Goal: Information Seeking & Learning: Compare options

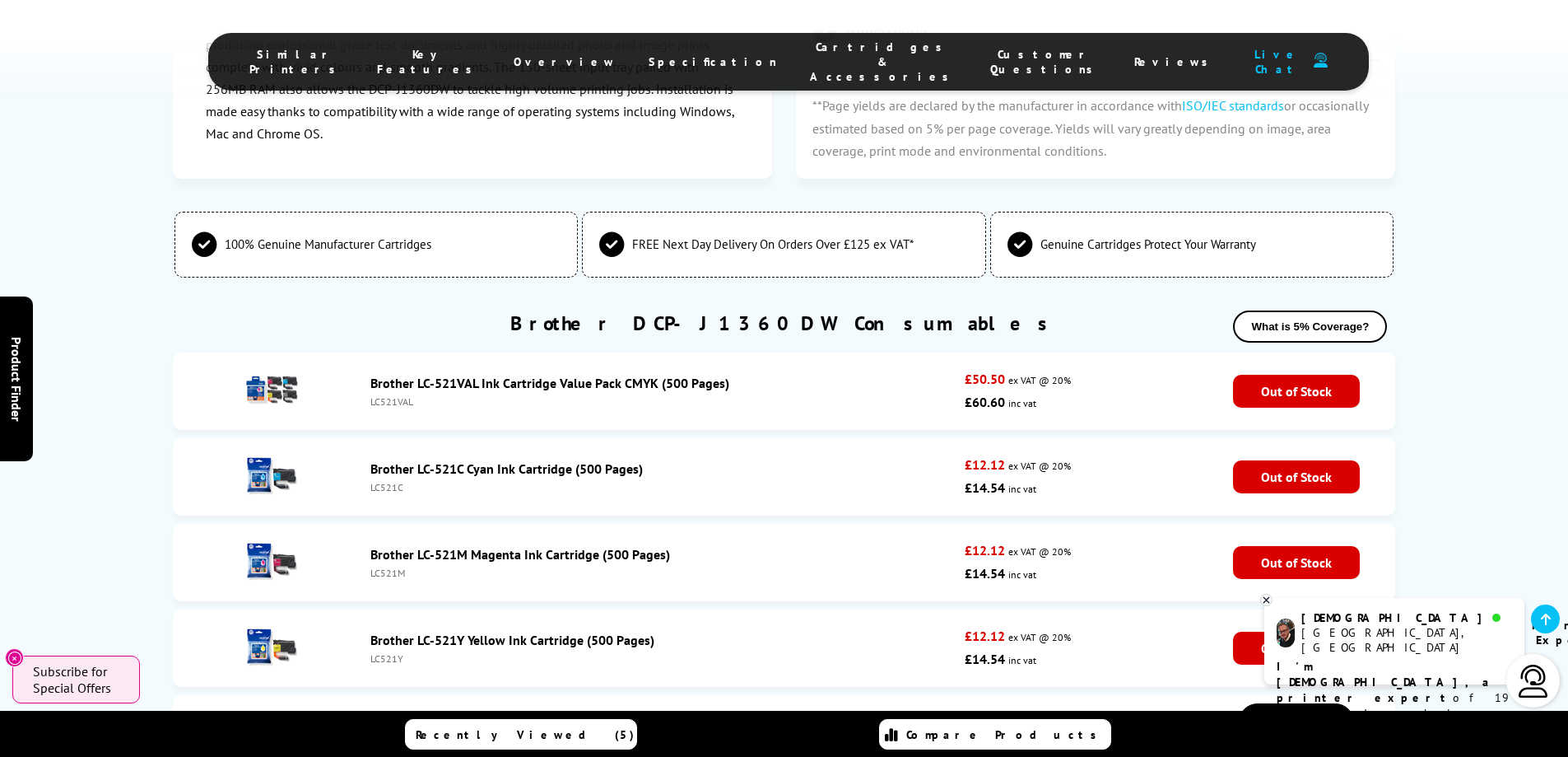
scroll to position [4364, 0]
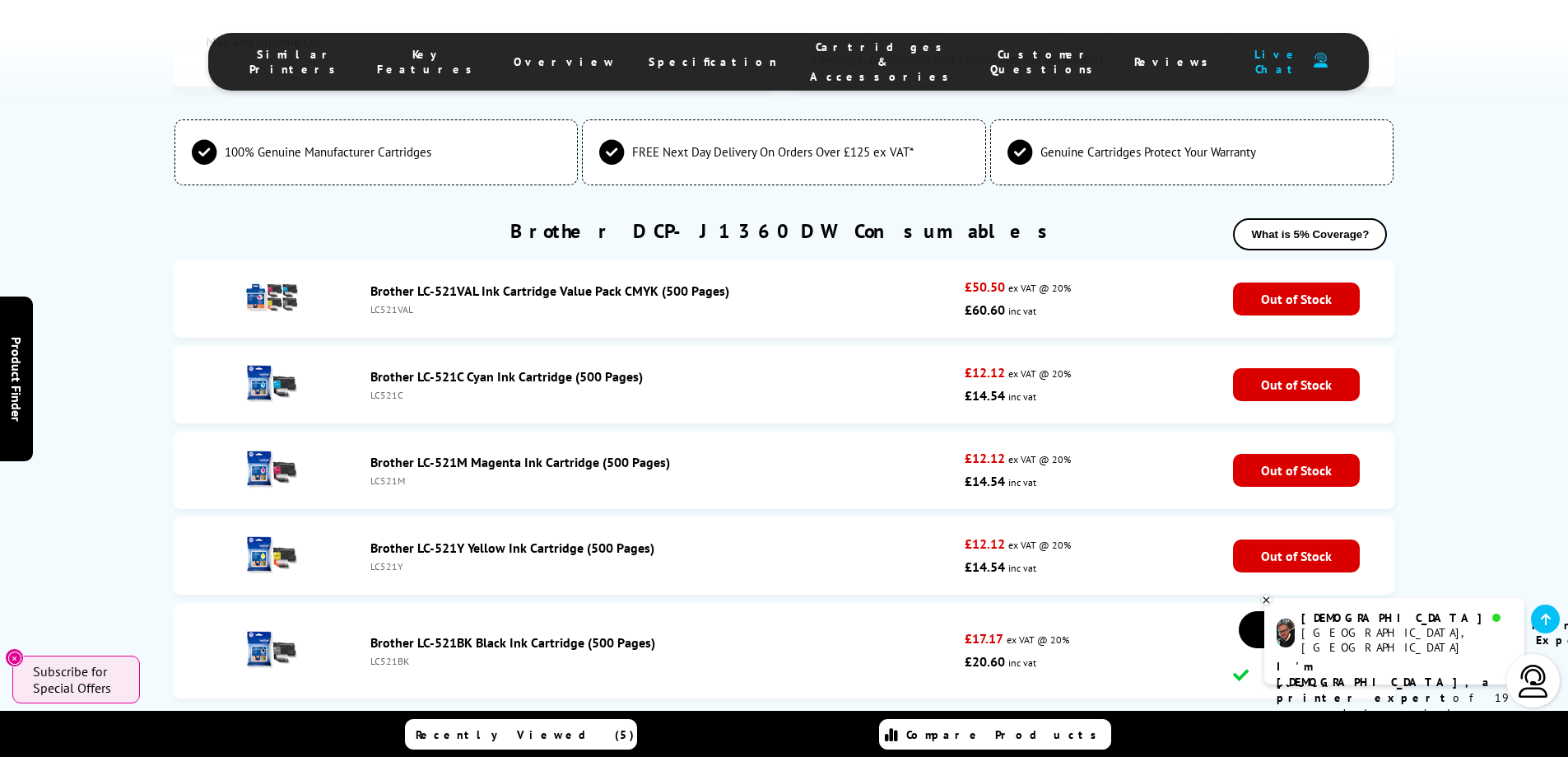
click at [466, 454] on link "Brother LC-521M Magenta Ink Cartridge (500 Pages)" at bounding box center [520, 462] width 299 height 17
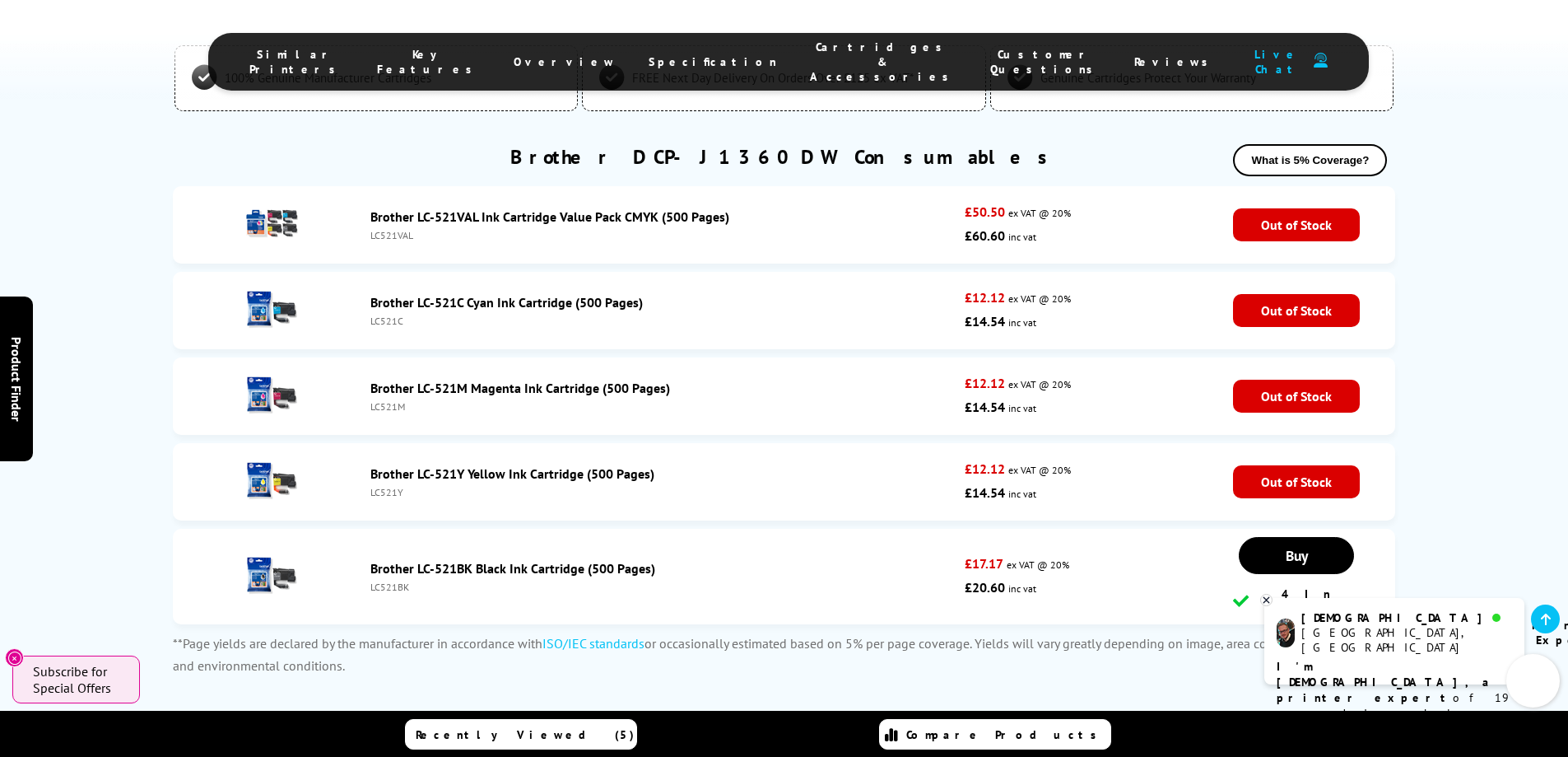
scroll to position [4341, 0]
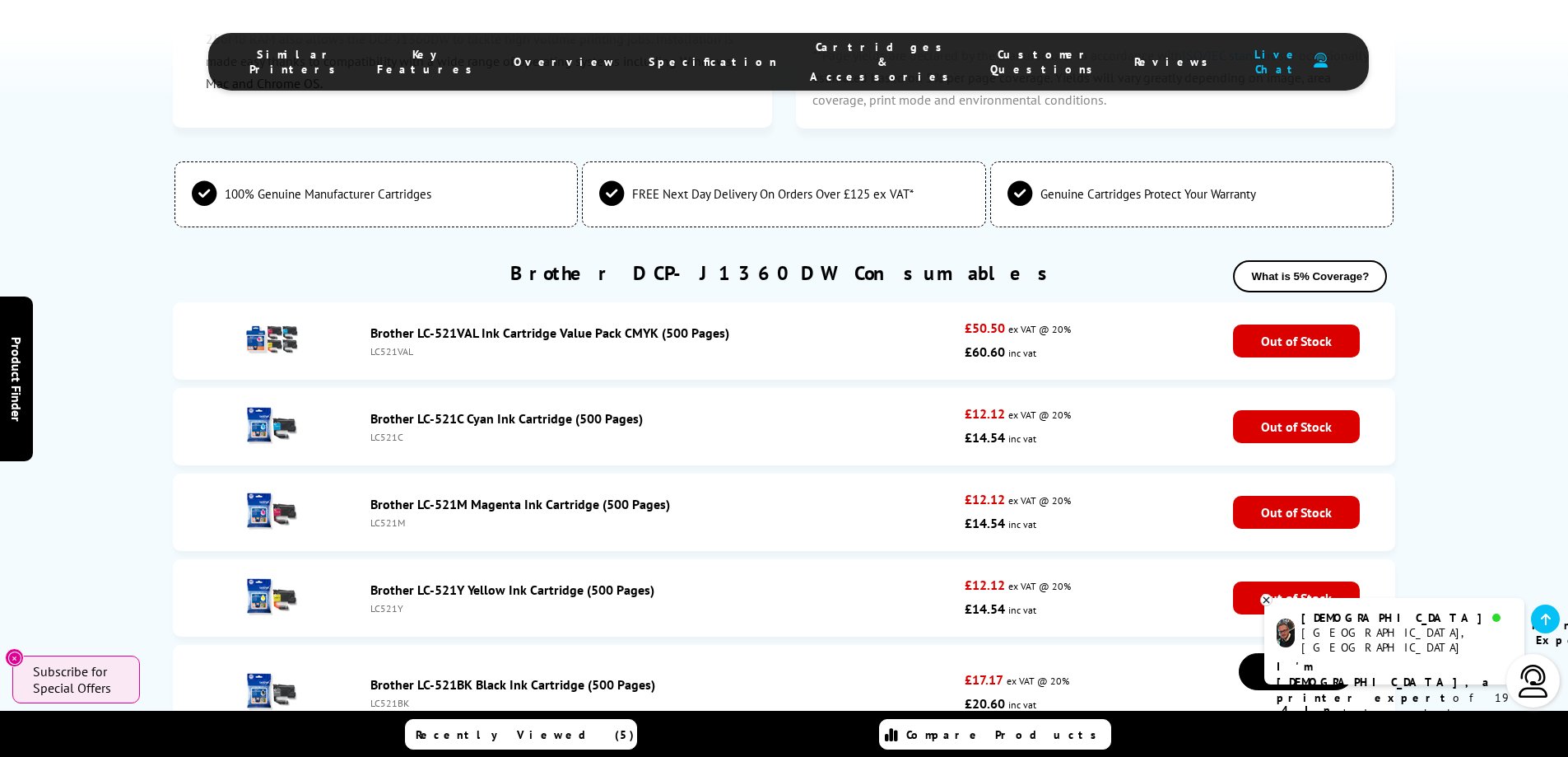
drag, startPoint x: 427, startPoint y: 214, endPoint x: 370, endPoint y: 214, distance: 57.0
click at [371, 345] on div "LC521VAL" at bounding box center [663, 350] width 587 height 12
click at [507, 336] on ul "Brother LC-521VAL Ink Cartridge Value Pack CMYK (500 Pages) LC521VAL £50.50 ex …" at bounding box center [784, 525] width 1223 height 446
click at [400, 431] on div "LC521C" at bounding box center [663, 436] width 587 height 12
drag, startPoint x: 414, startPoint y: 554, endPoint x: 367, endPoint y: 568, distance: 49.0
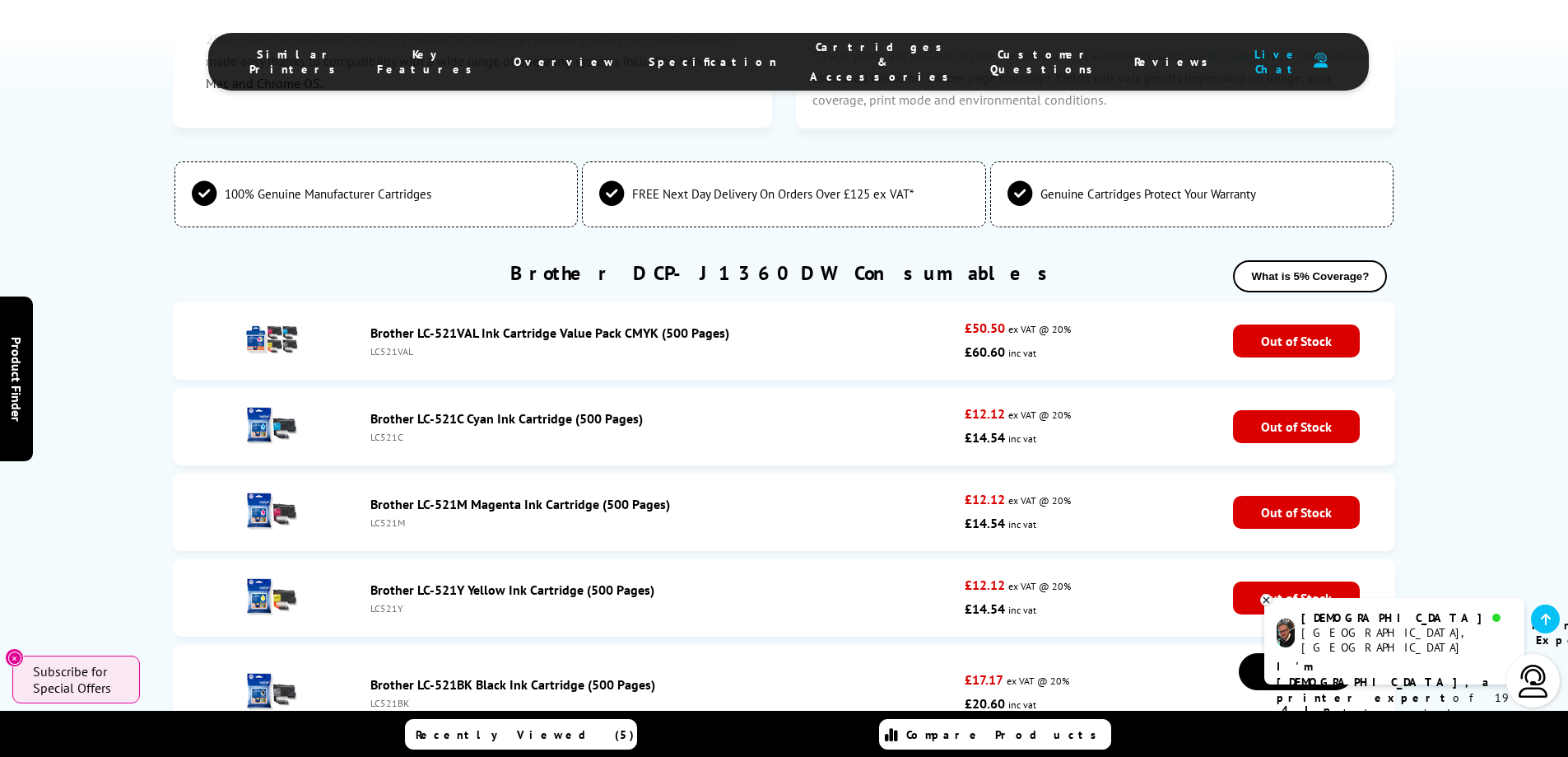
click at [367, 644] on li "Brother LC-521BK Black Ink Cartridge (500 Pages) LC521BK £17.17 ex VAT @ 20% £2…" at bounding box center [784, 691] width 1223 height 95
copy div "LC521BK"
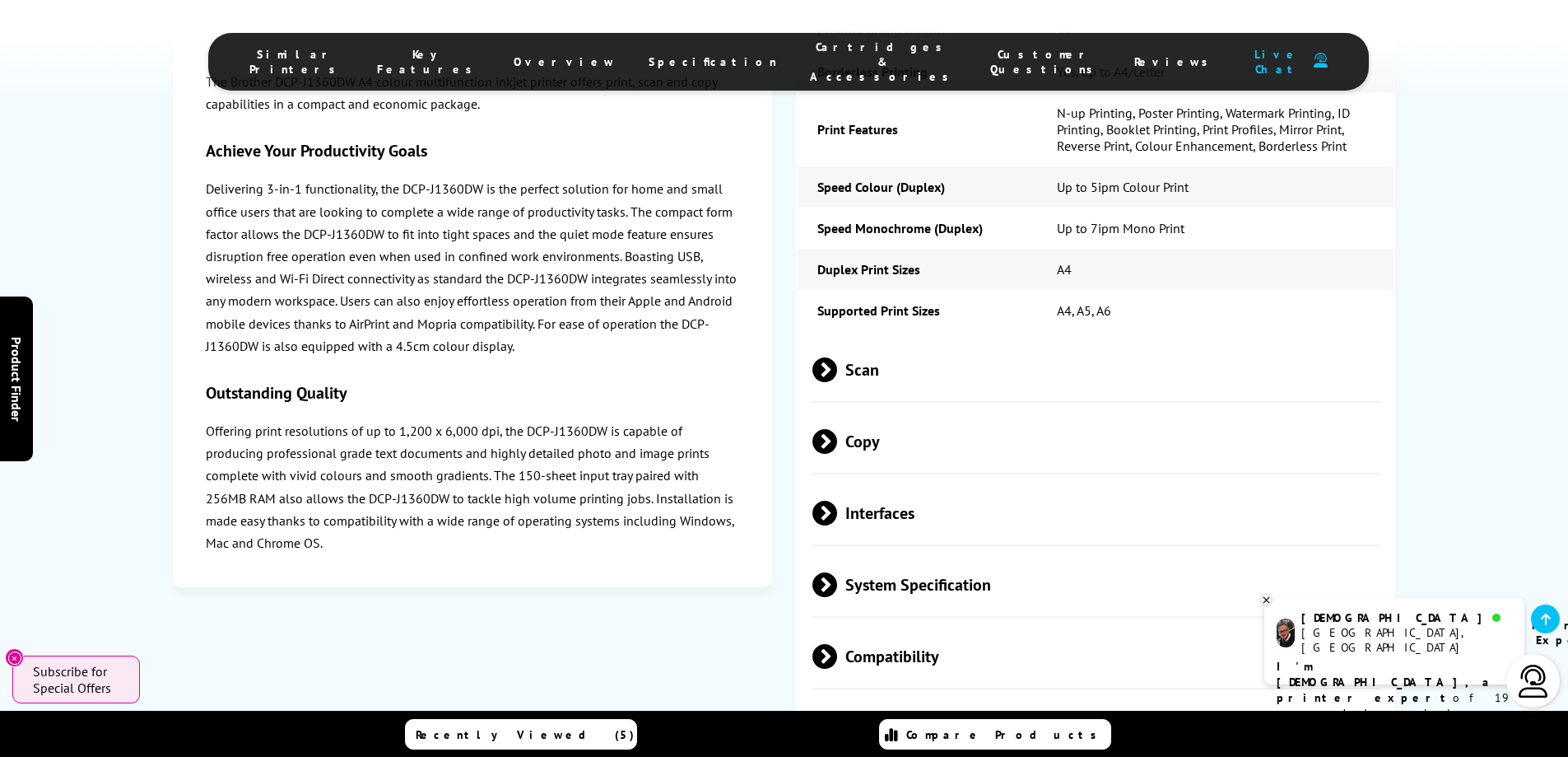
scroll to position [3023, 0]
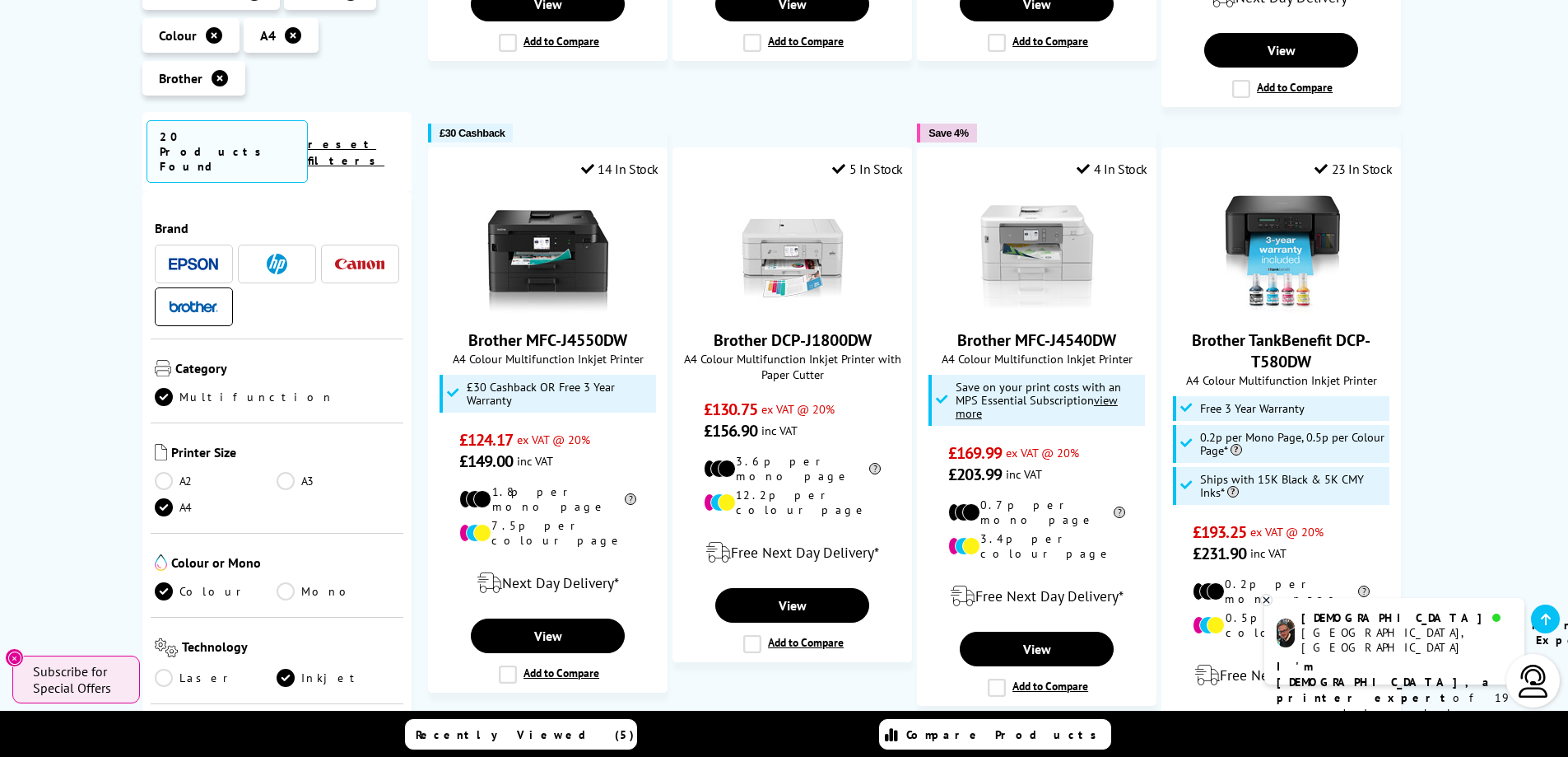
scroll to position [1576, 0]
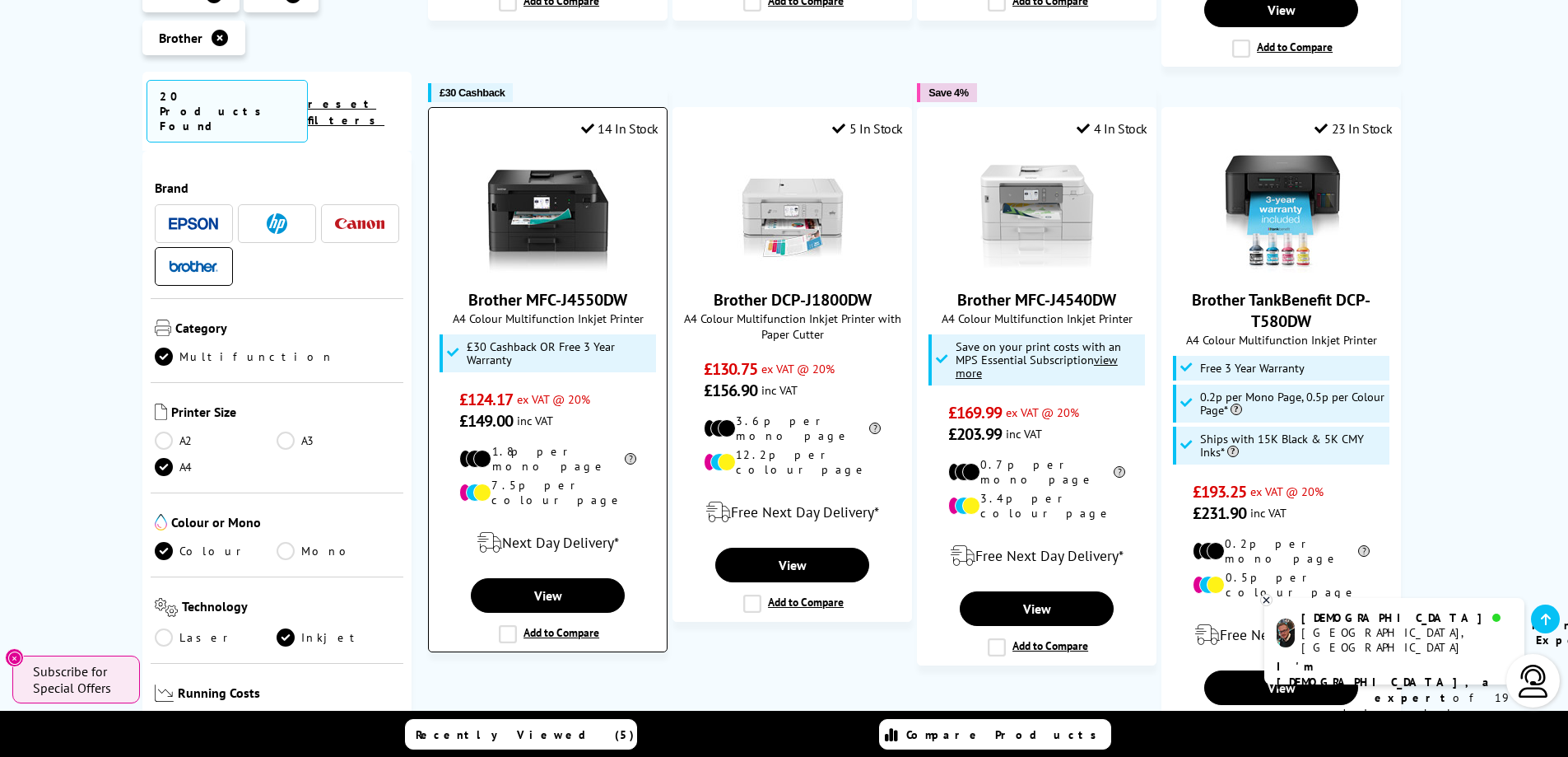
click at [549, 289] on link "Brother MFC-J4550DW" at bounding box center [548, 299] width 159 height 21
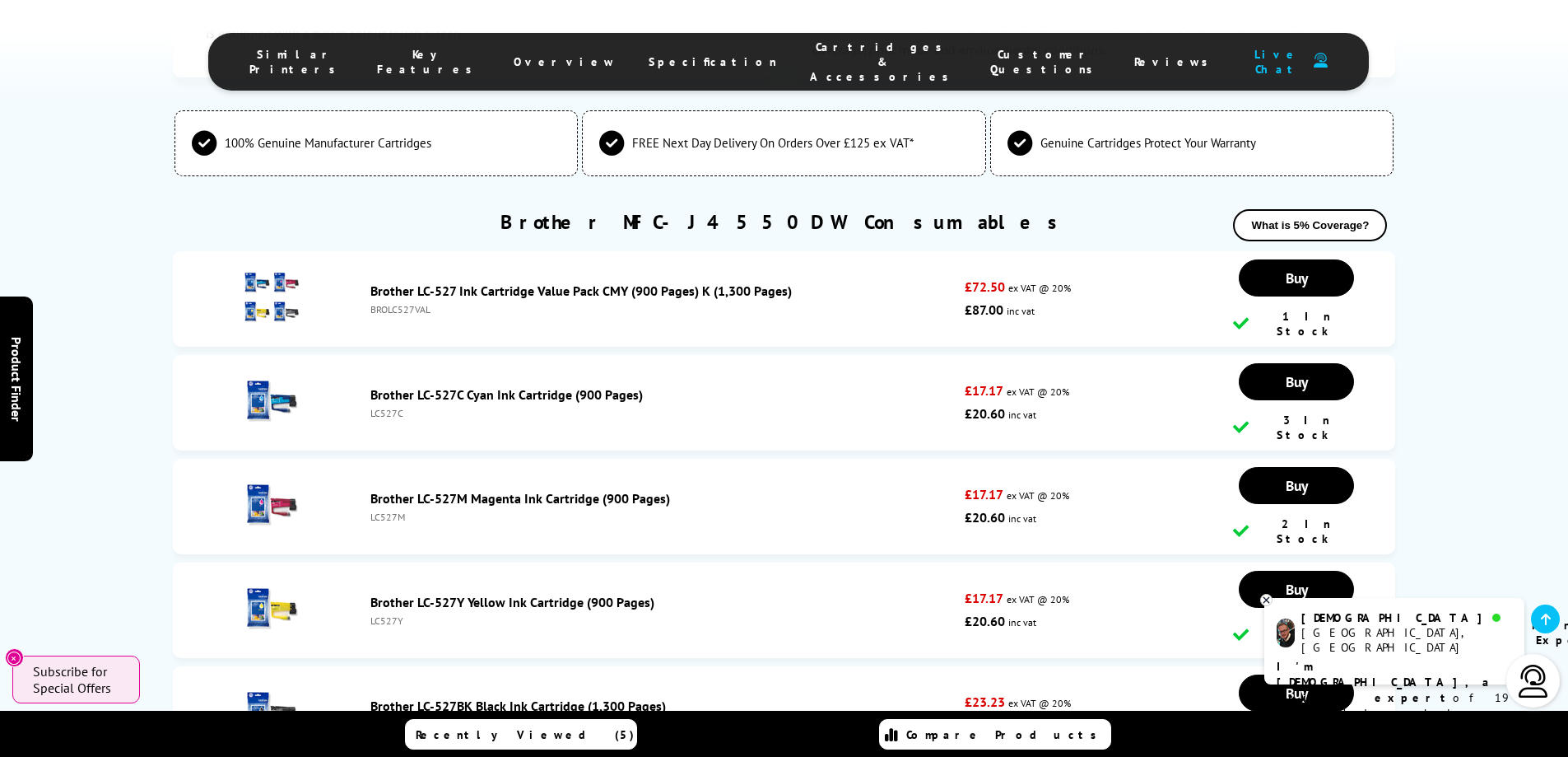
scroll to position [4610, 0]
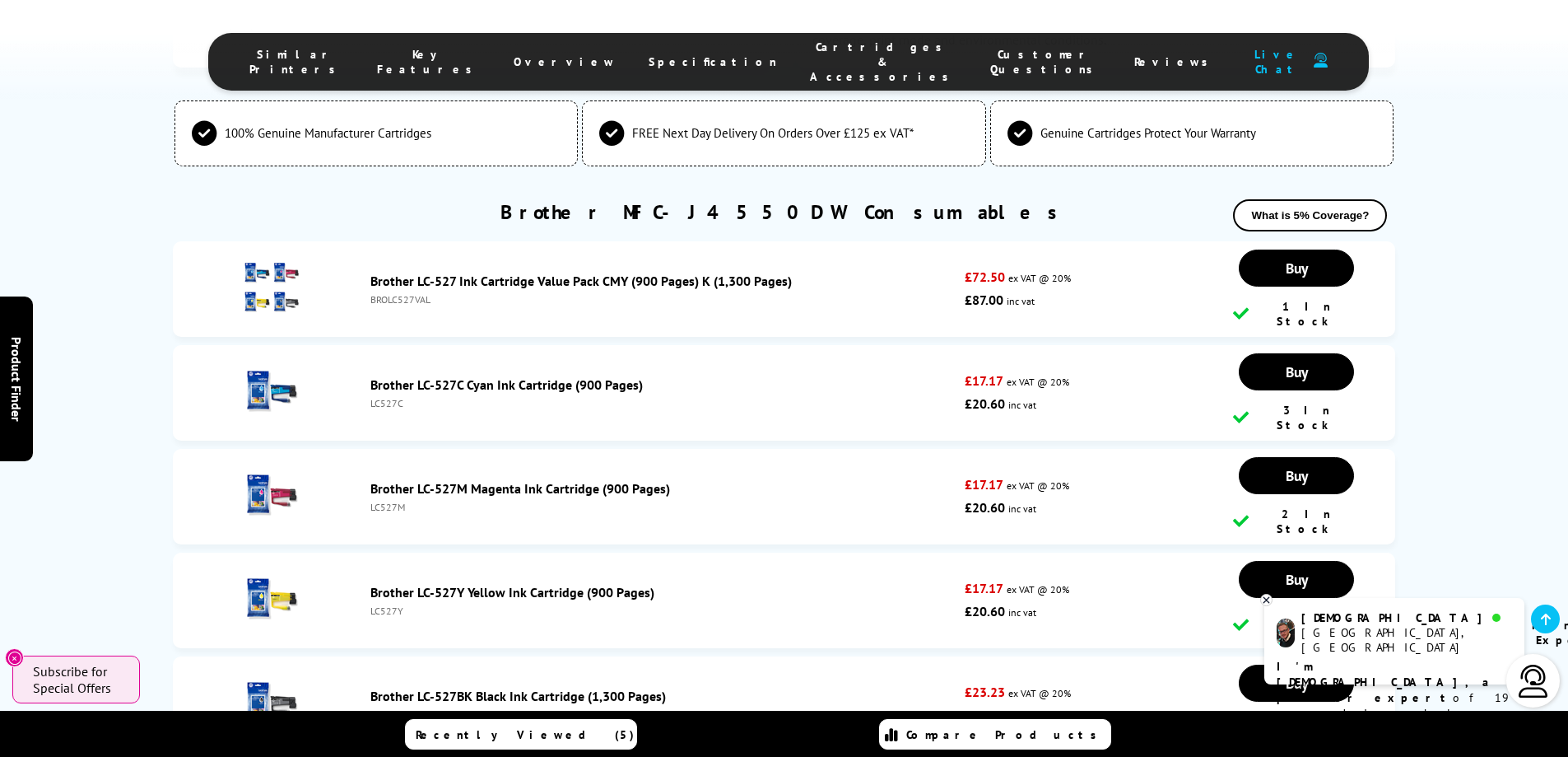
drag, startPoint x: 414, startPoint y: 482, endPoint x: 370, endPoint y: 478, distance: 44.2
click at [371, 708] on div "LC527BK" at bounding box center [663, 714] width 587 height 12
copy div "LC527BK"
